Goal: Information Seeking & Learning: Learn about a topic

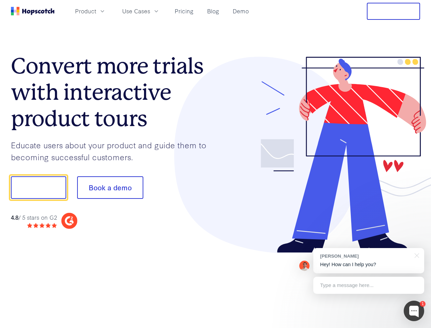
click at [216, 164] on div at bounding box center [318, 155] width 205 height 196
click at [96, 11] on span "Product" at bounding box center [85, 11] width 21 height 9
click at [150, 11] on span "Use Cases" at bounding box center [136, 11] width 28 height 9
click at [394, 11] on button "Free Trial" at bounding box center [393, 11] width 53 height 17
click at [38, 187] on button "Show me!" at bounding box center [38, 187] width 55 height 23
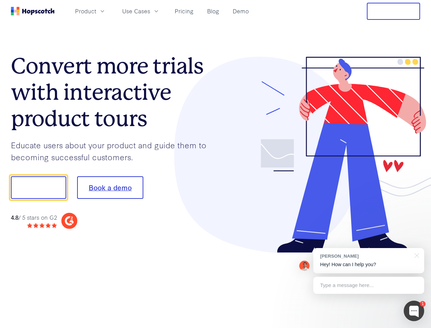
click at [110, 187] on button "Book a demo" at bounding box center [110, 187] width 66 height 23
click at [414, 311] on div at bounding box center [414, 310] width 20 height 20
click at [369, 260] on div "[PERSON_NAME] Hey! How can I help you?" at bounding box center [368, 260] width 111 height 25
click at [416, 255] on div at bounding box center [360, 187] width 128 height 228
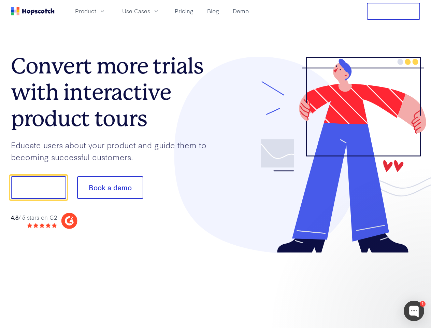
click at [369, 285] on div at bounding box center [360, 232] width 128 height 136
